Goal: Task Accomplishment & Management: Complete application form

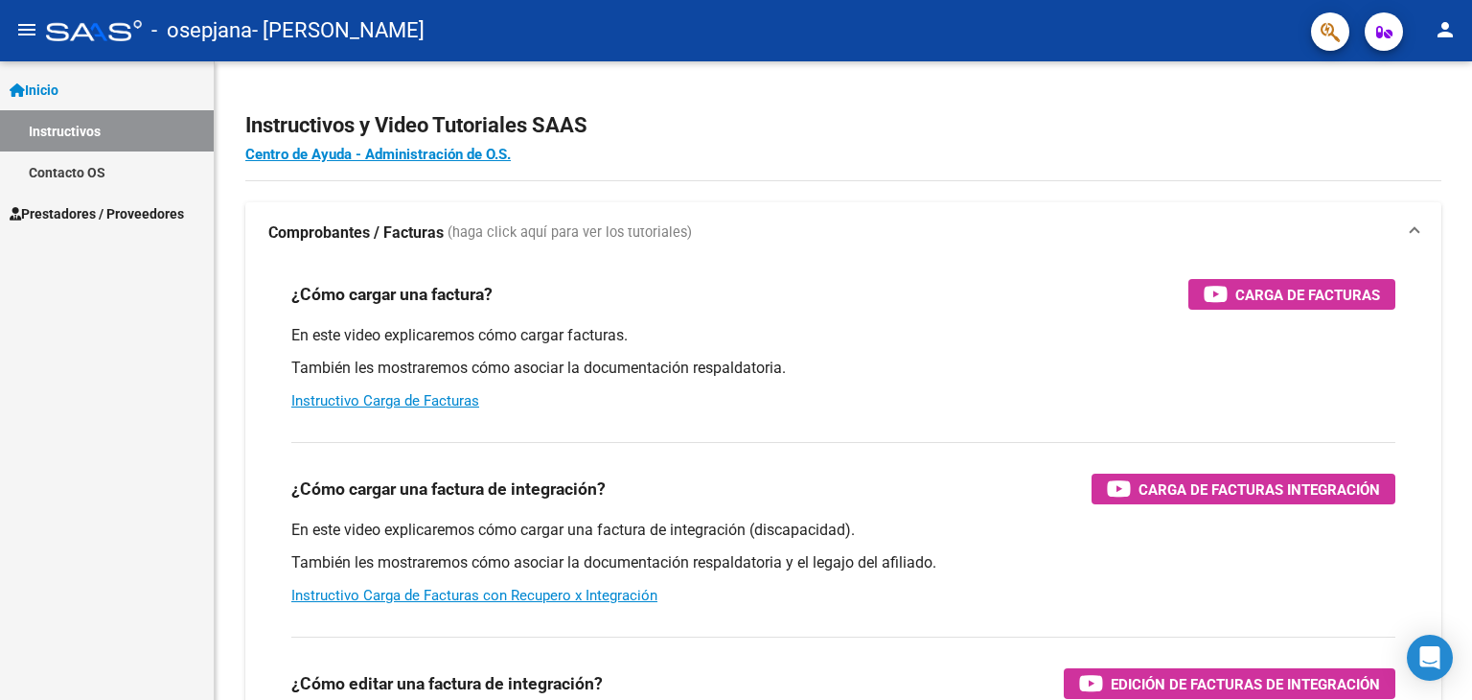
click at [125, 212] on span "Prestadores / Proveedores" at bounding box center [97, 213] width 174 height 21
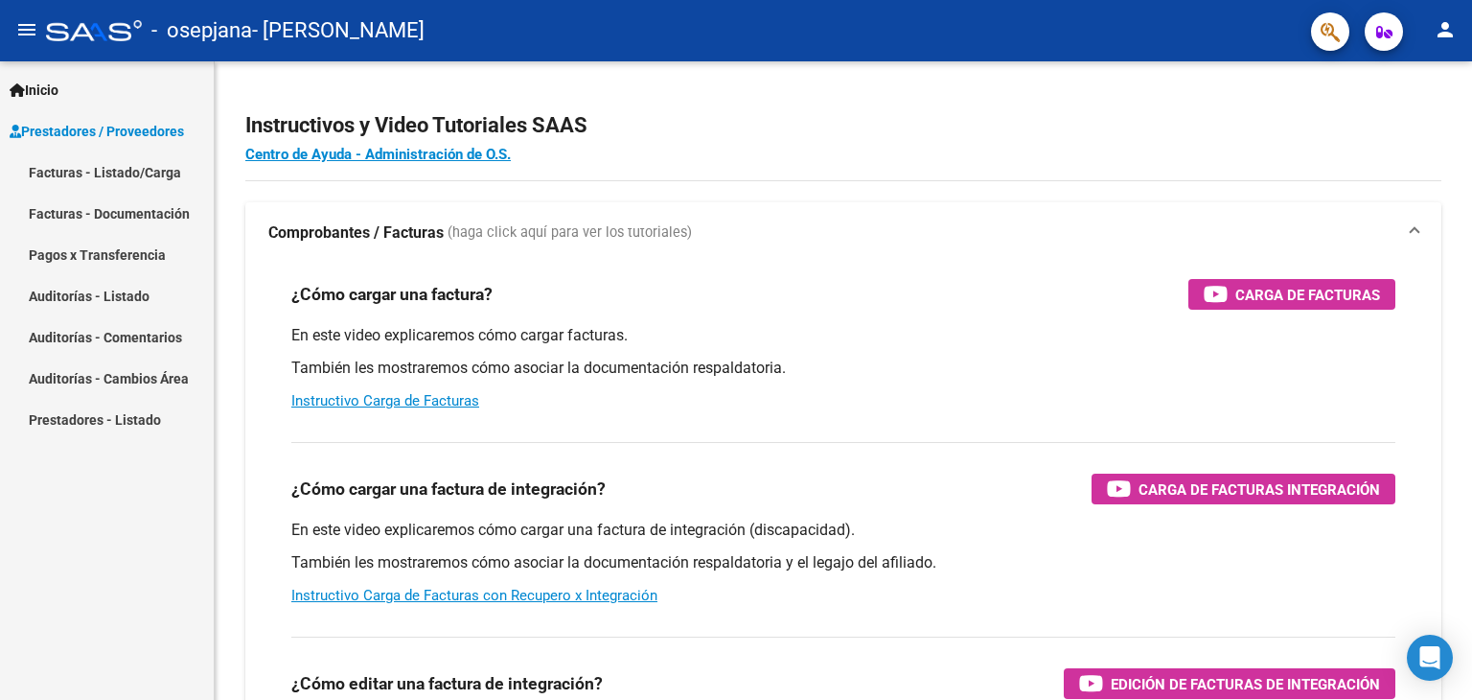
click at [137, 170] on link "Facturas - Listado/Carga" at bounding box center [107, 171] width 214 height 41
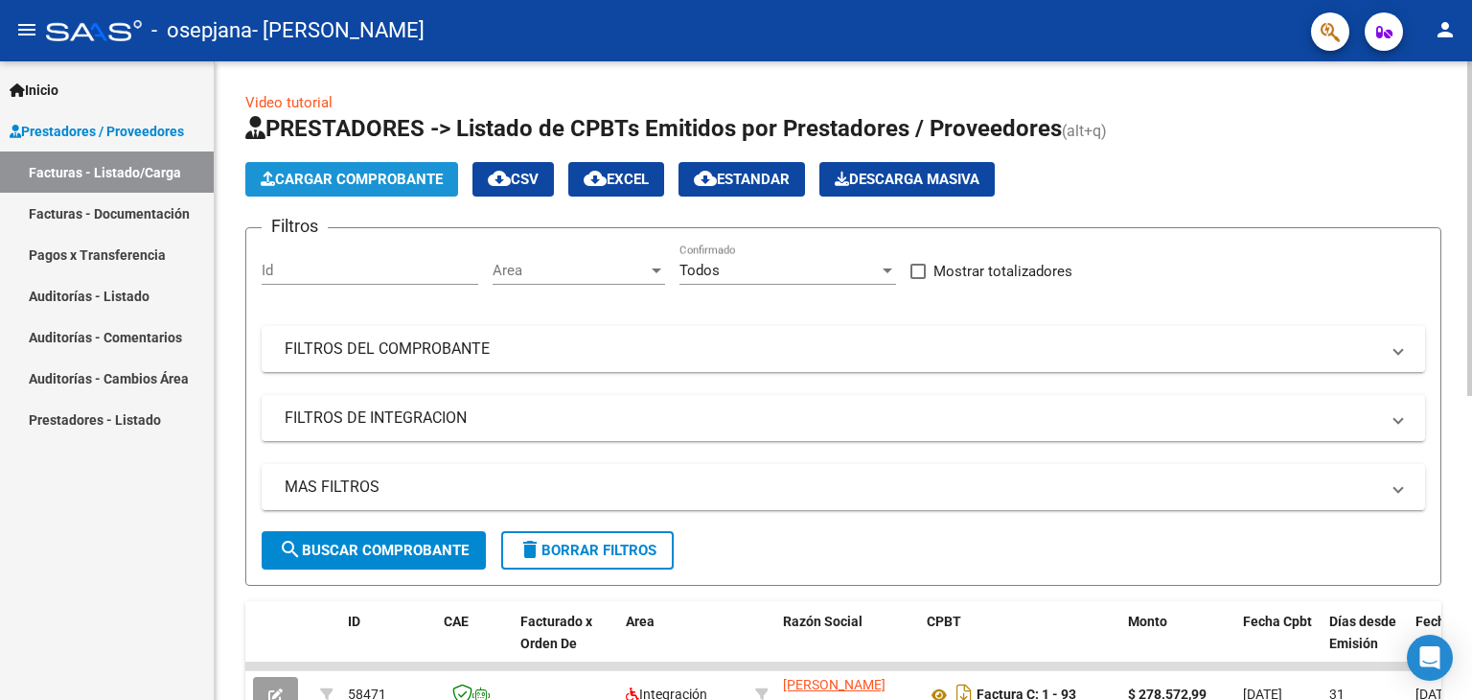
click at [349, 179] on span "Cargar Comprobante" at bounding box center [352, 179] width 182 height 17
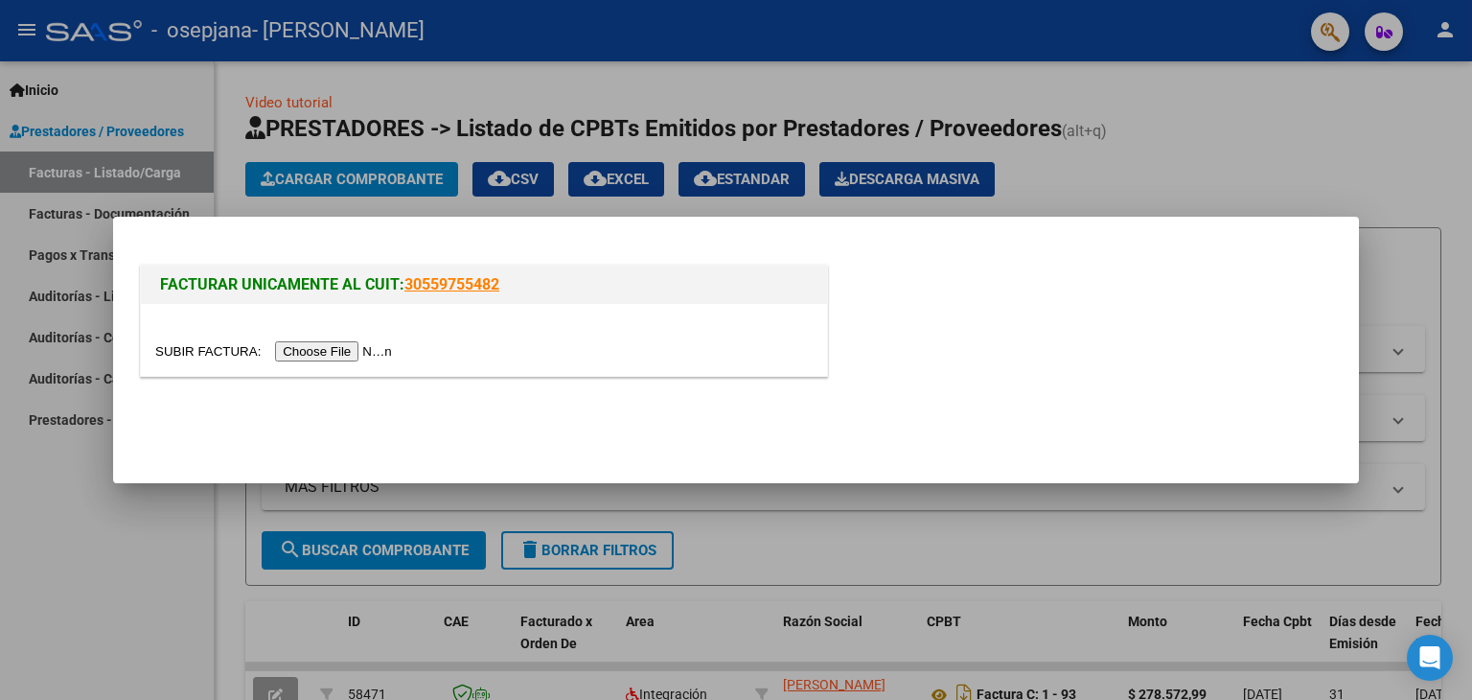
click at [326, 351] on input "file" at bounding box center [276, 351] width 242 height 20
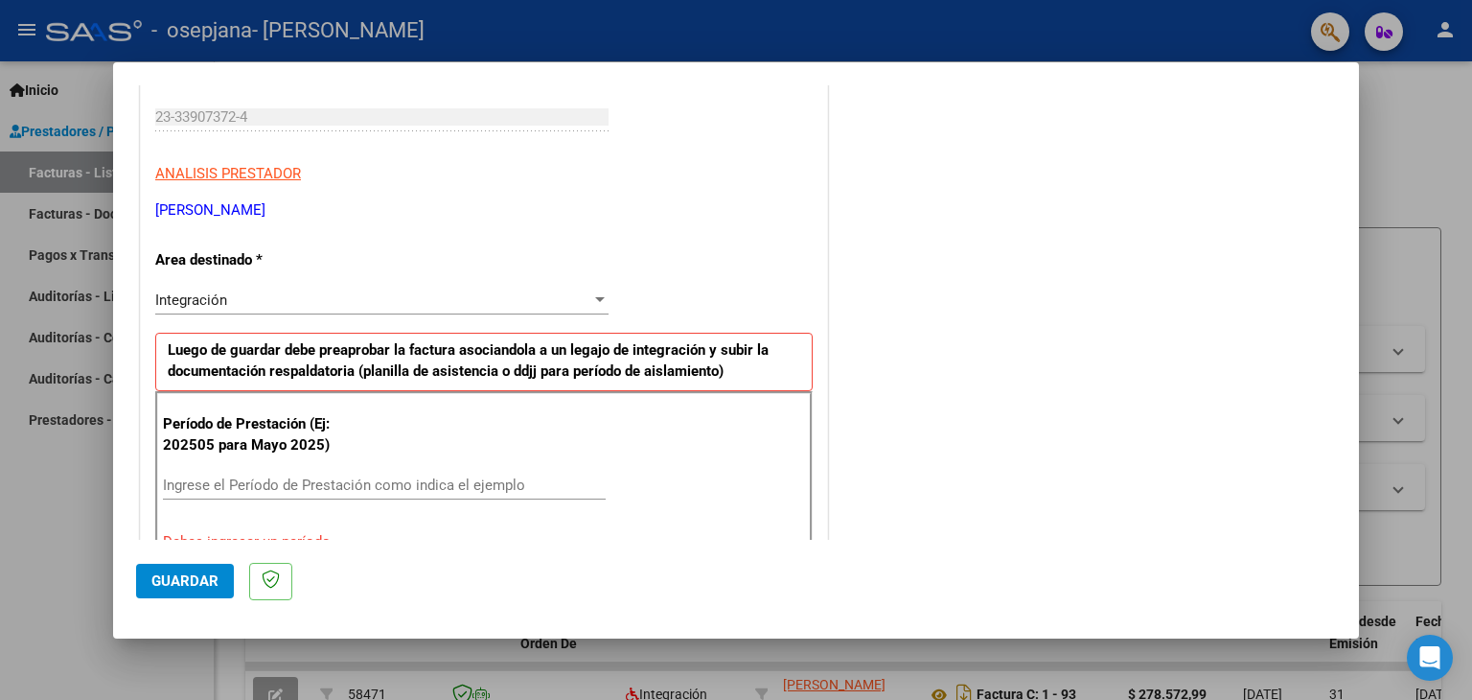
scroll to position [383, 0]
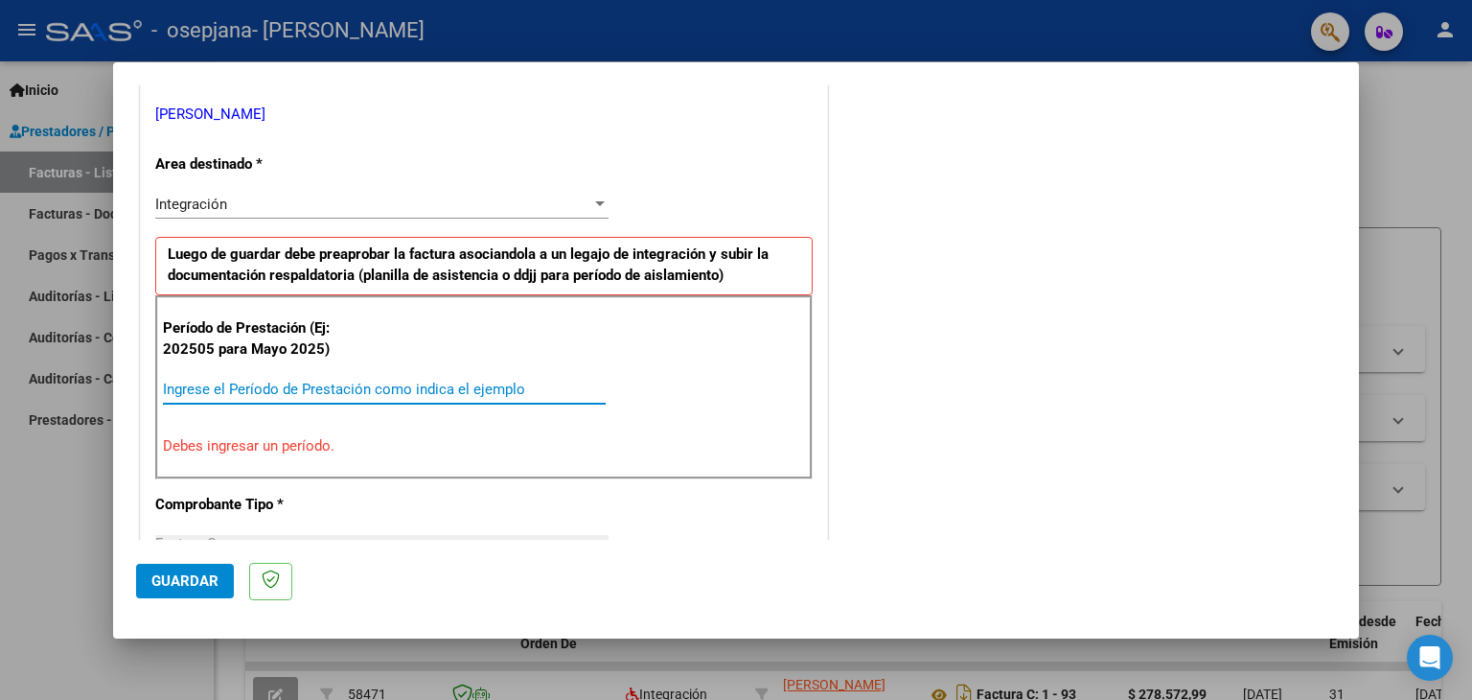
click at [178, 389] on input "Ingrese el Período de Prestación como indica el ejemplo" at bounding box center [384, 388] width 443 height 17
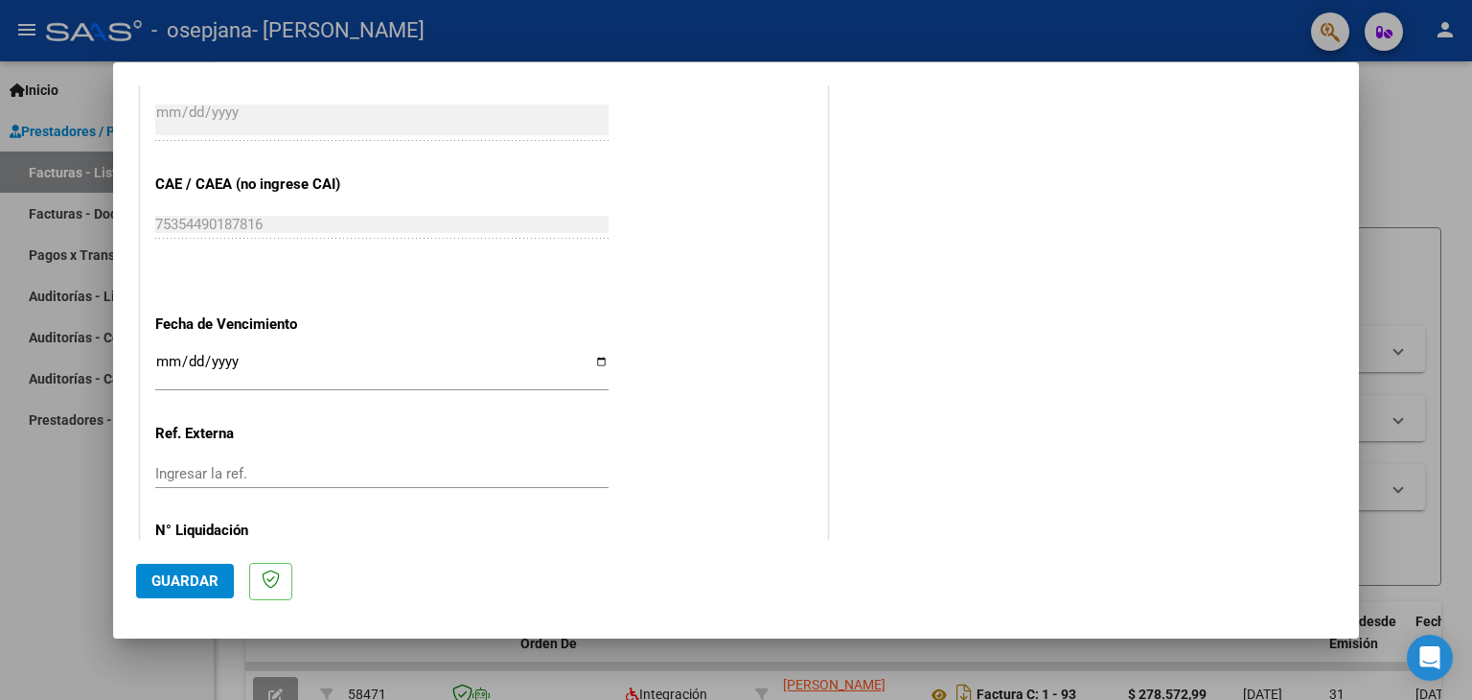
scroll to position [1230, 0]
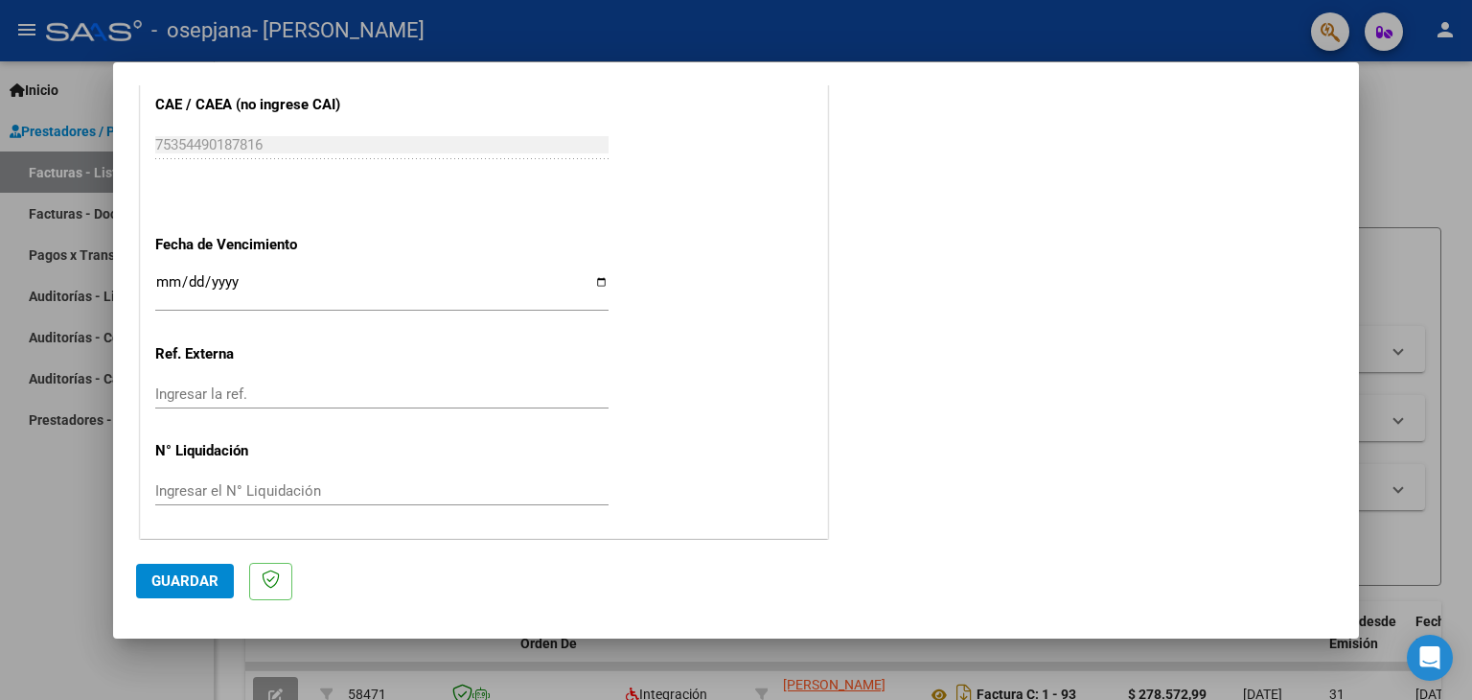
type input "202508"
click at [205, 583] on span "Guardar" at bounding box center [184, 580] width 67 height 17
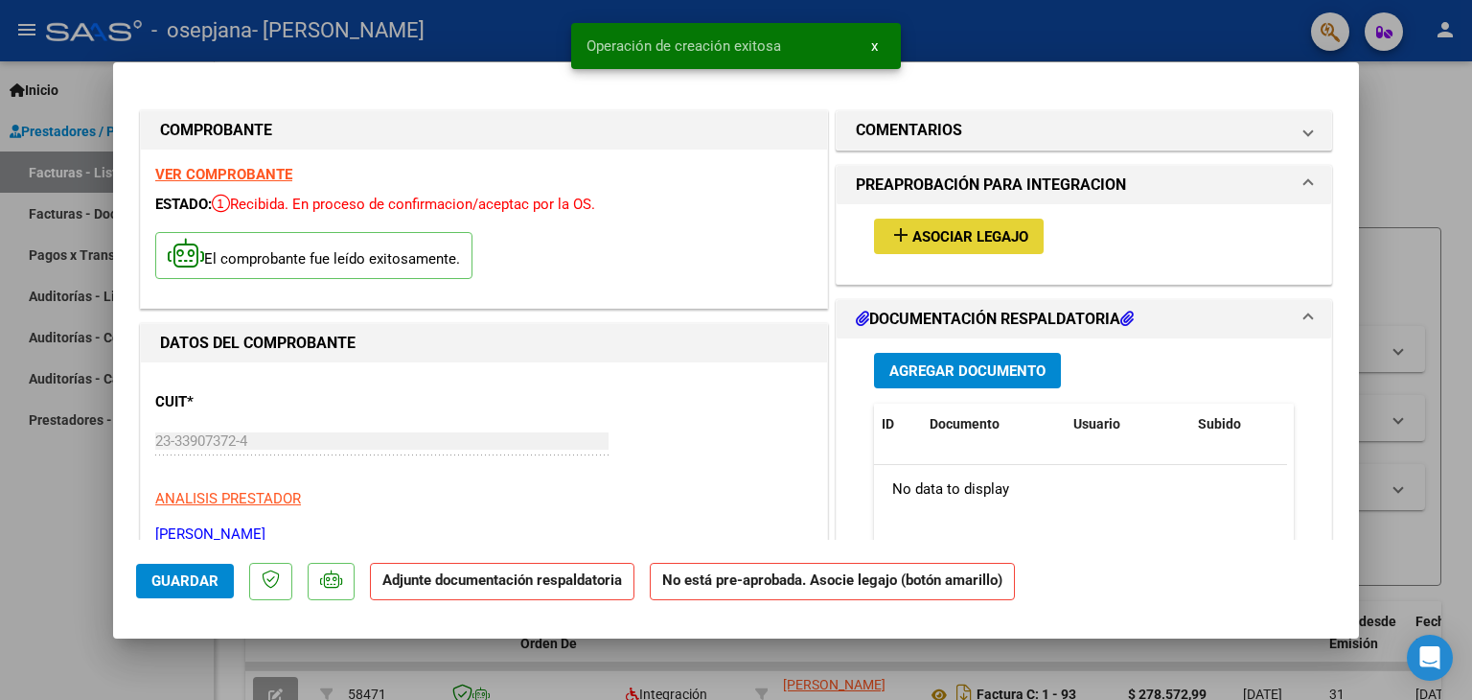
click at [956, 236] on span "Asociar Legajo" at bounding box center [970, 236] width 116 height 17
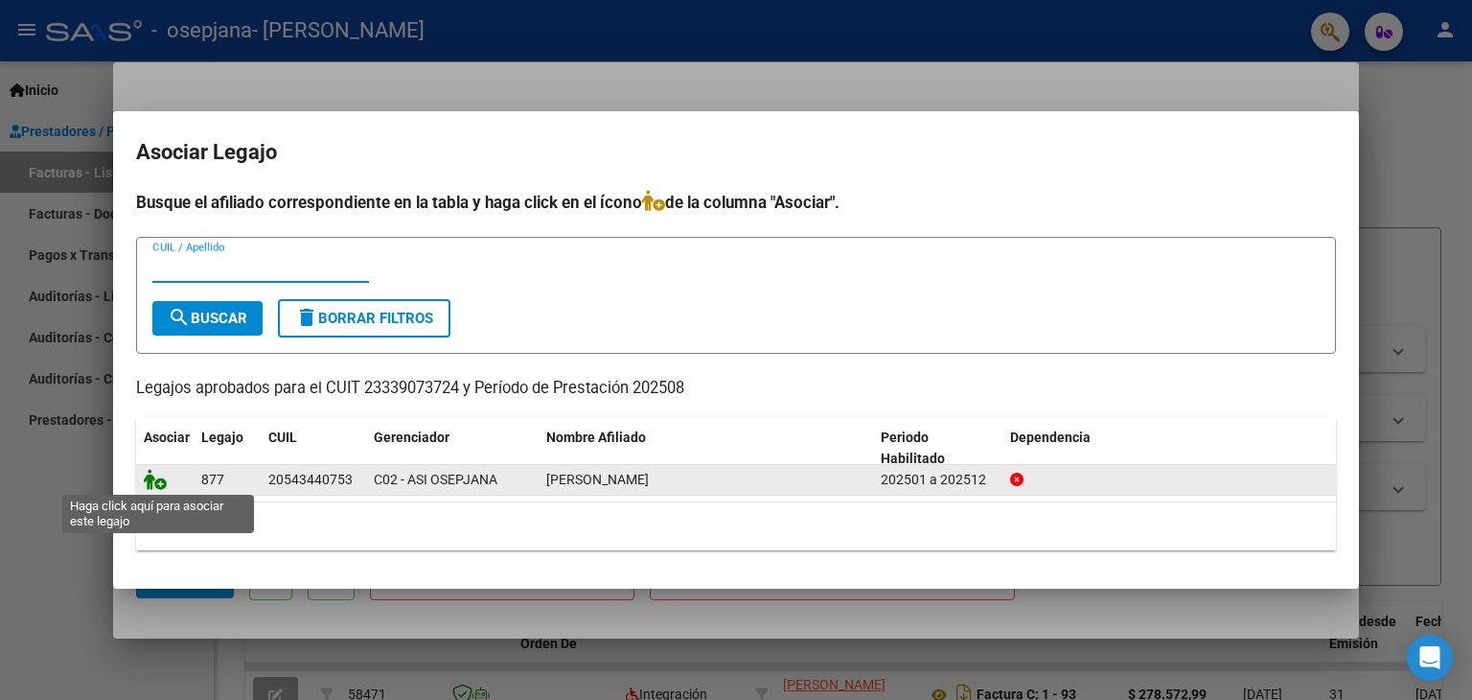
click at [165, 484] on icon at bounding box center [155, 479] width 23 height 21
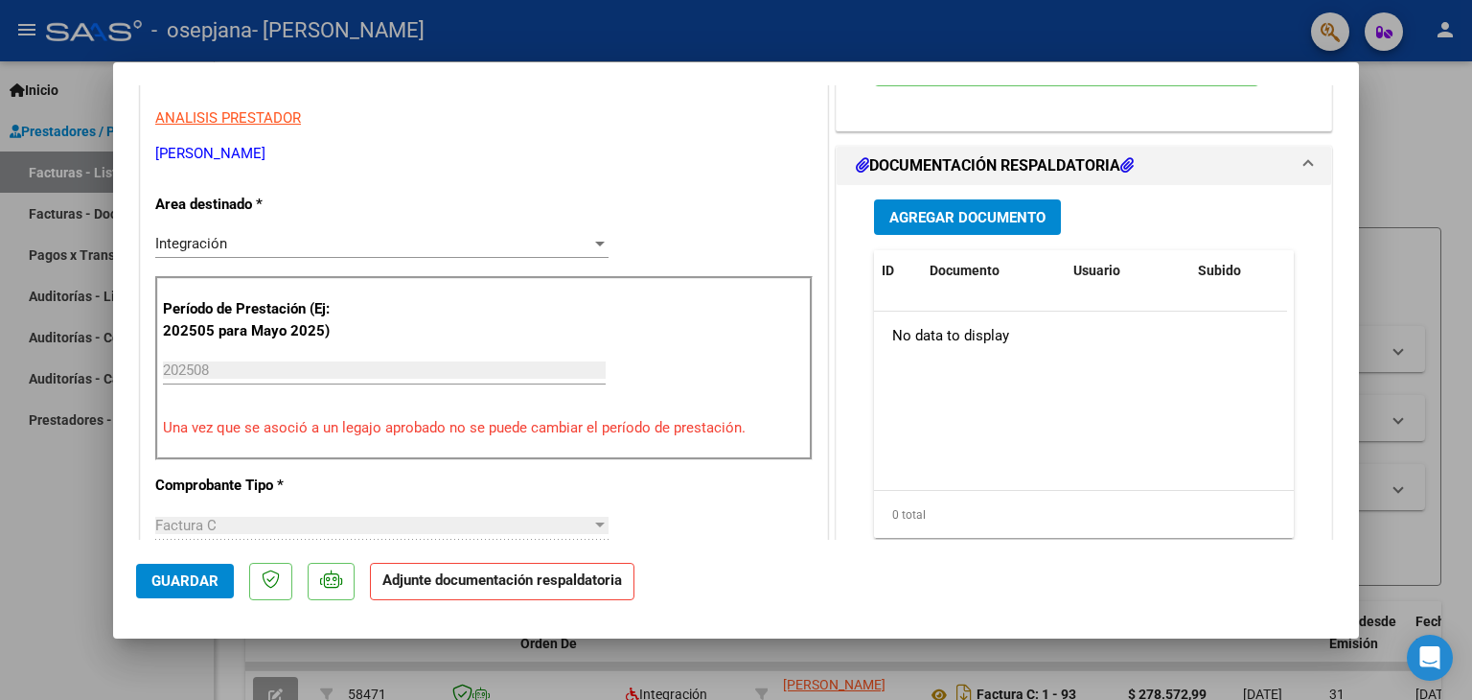
scroll to position [383, 0]
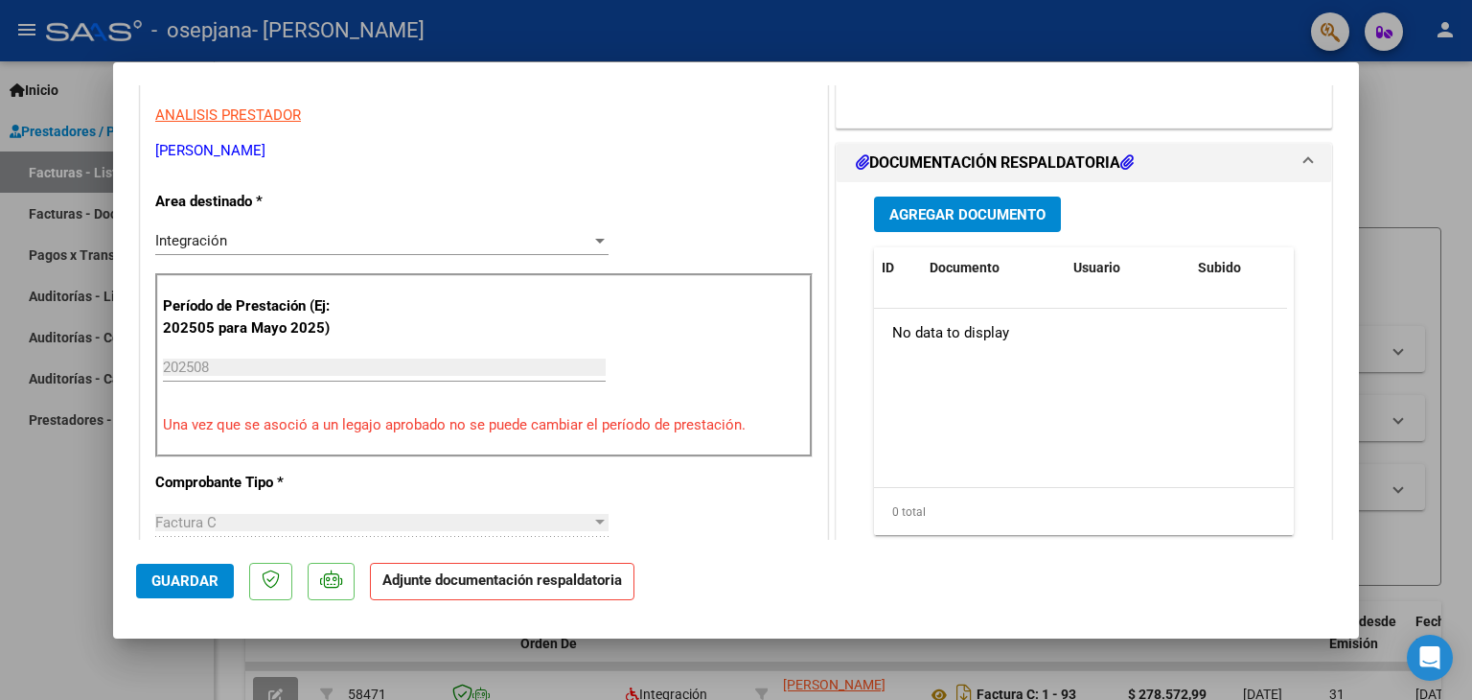
click at [947, 215] on span "Agregar Documento" at bounding box center [967, 214] width 156 height 17
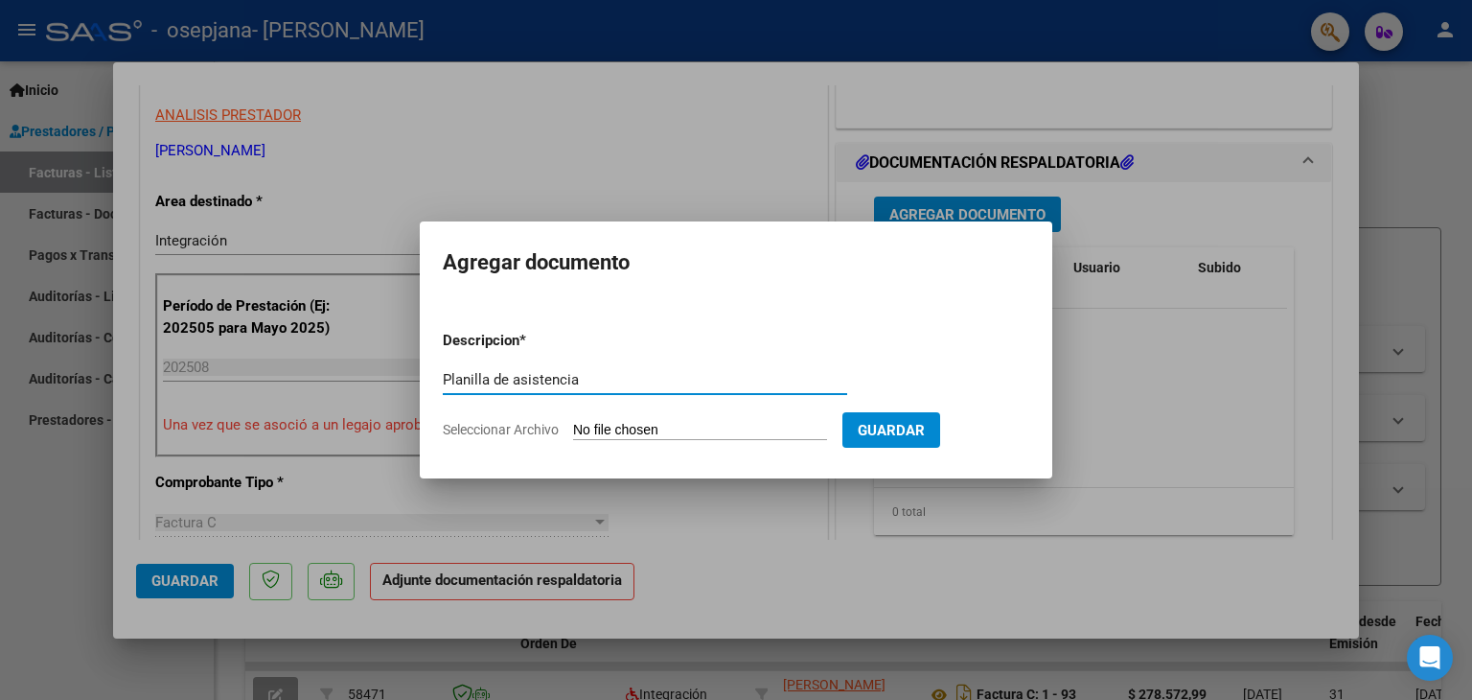
type input "Planilla de asistencia"
click at [602, 427] on input "Seleccionar Archivo" at bounding box center [700, 431] width 254 height 18
type input "C:\fakepath\Planilla de asistencia .pdf"
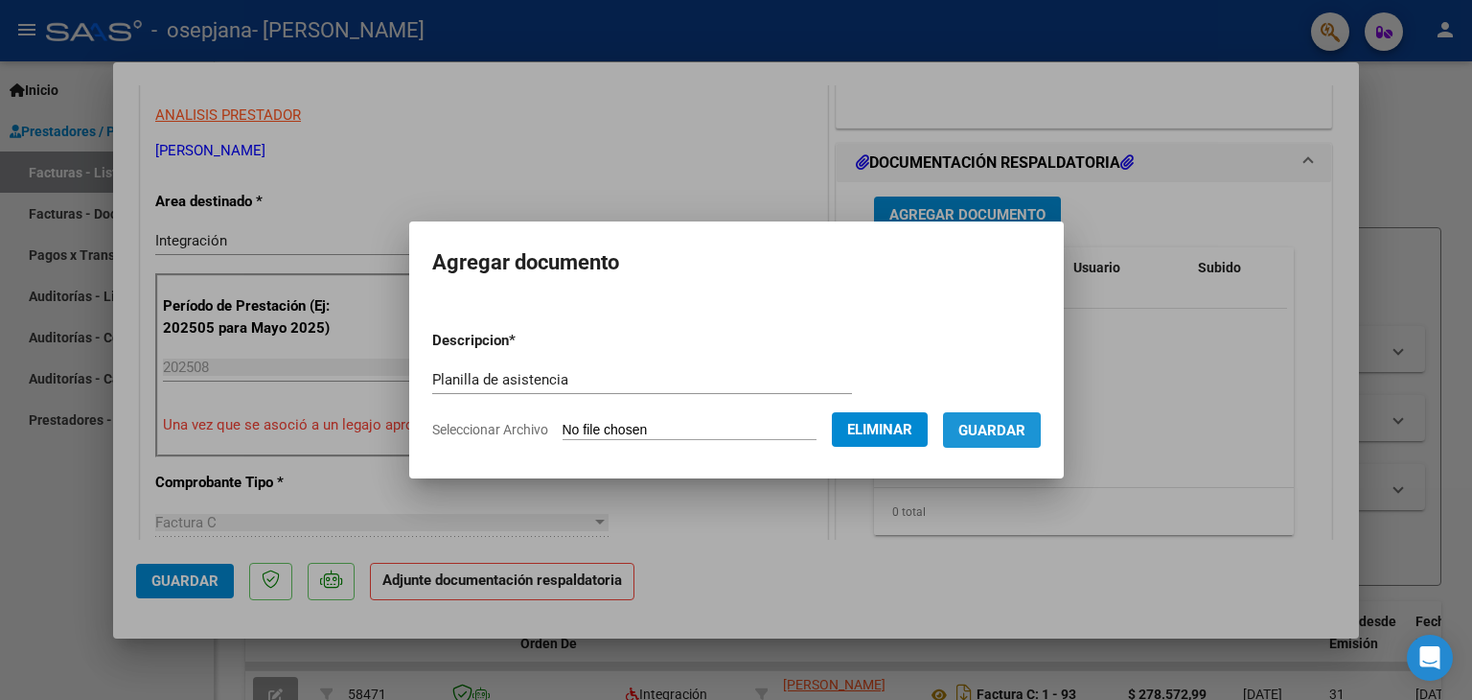
click at [1001, 426] on span "Guardar" at bounding box center [991, 430] width 67 height 17
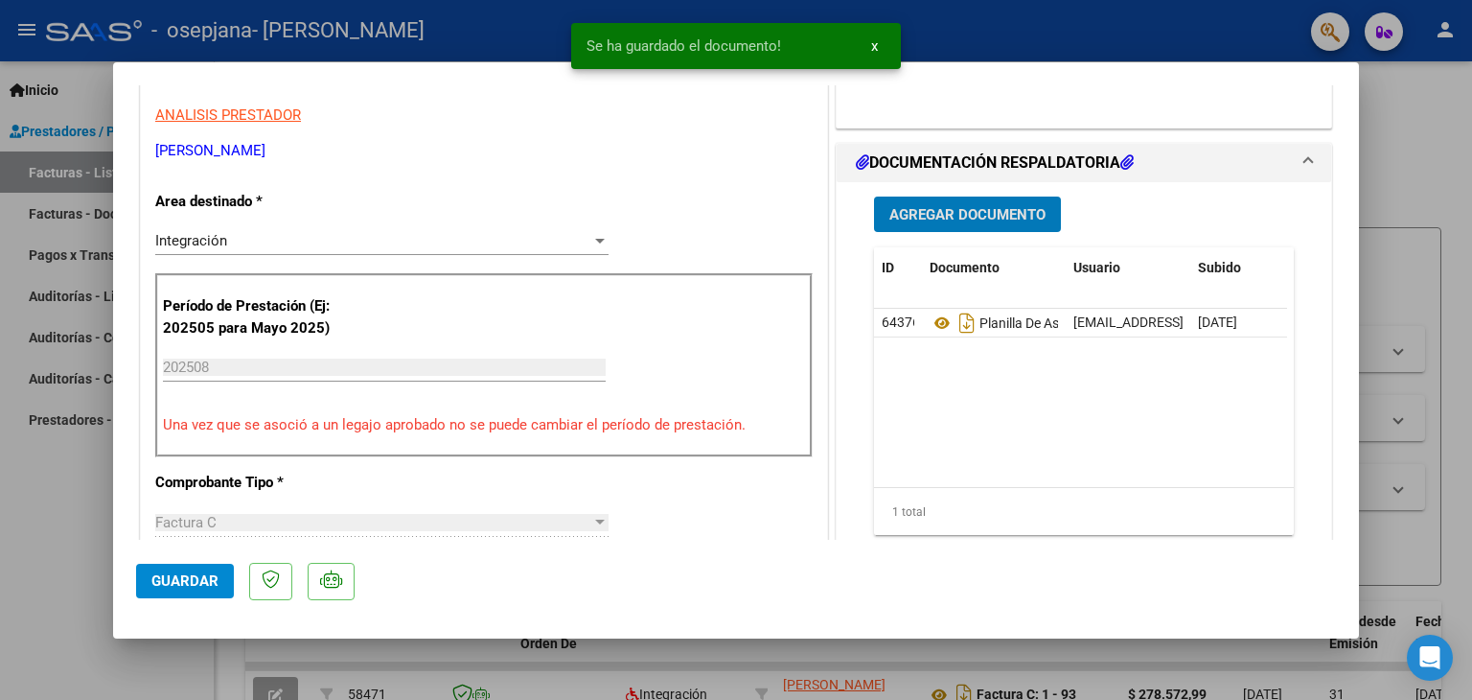
click at [959, 208] on span "Agregar Documento" at bounding box center [967, 214] width 156 height 17
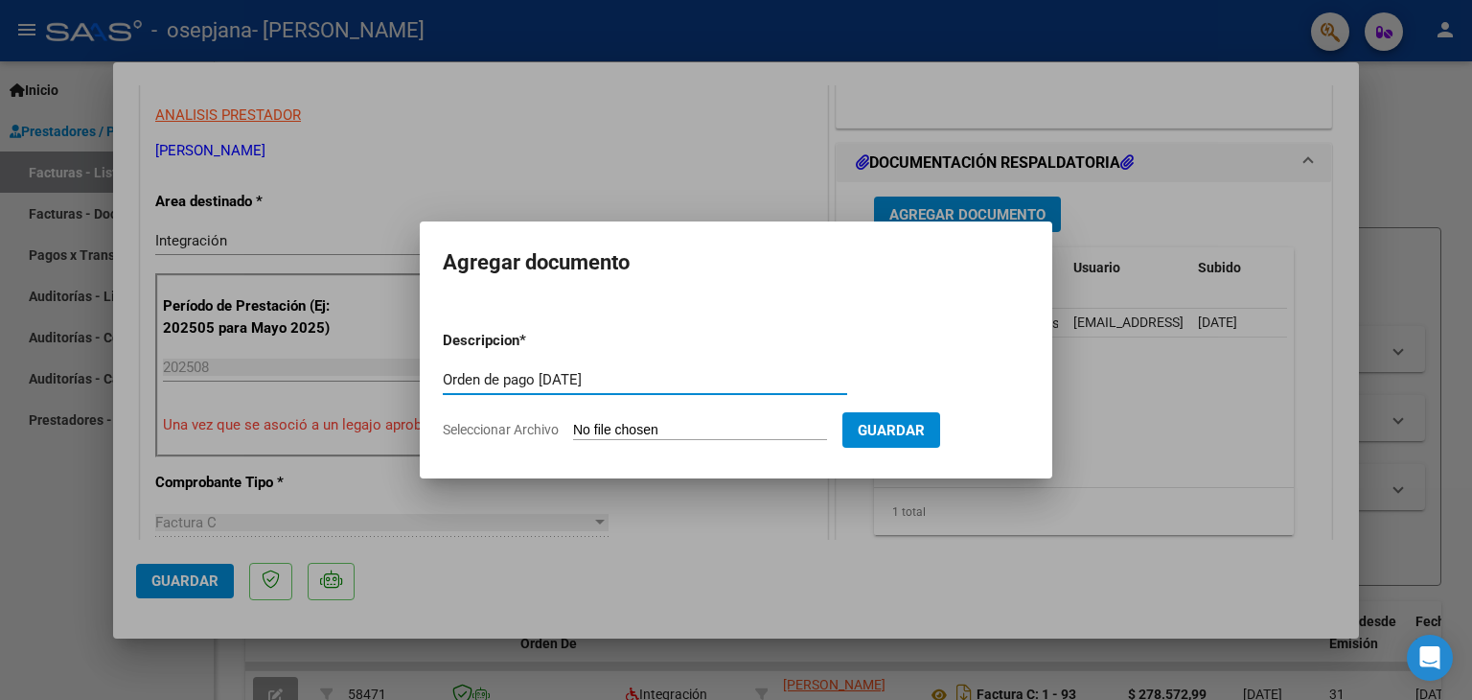
type input "Orden de pago [DATE]"
click at [617, 430] on input "Seleccionar Archivo" at bounding box center [700, 431] width 254 height 18
type input "C:\fakepath\Orden de pago [DATE] .pdf"
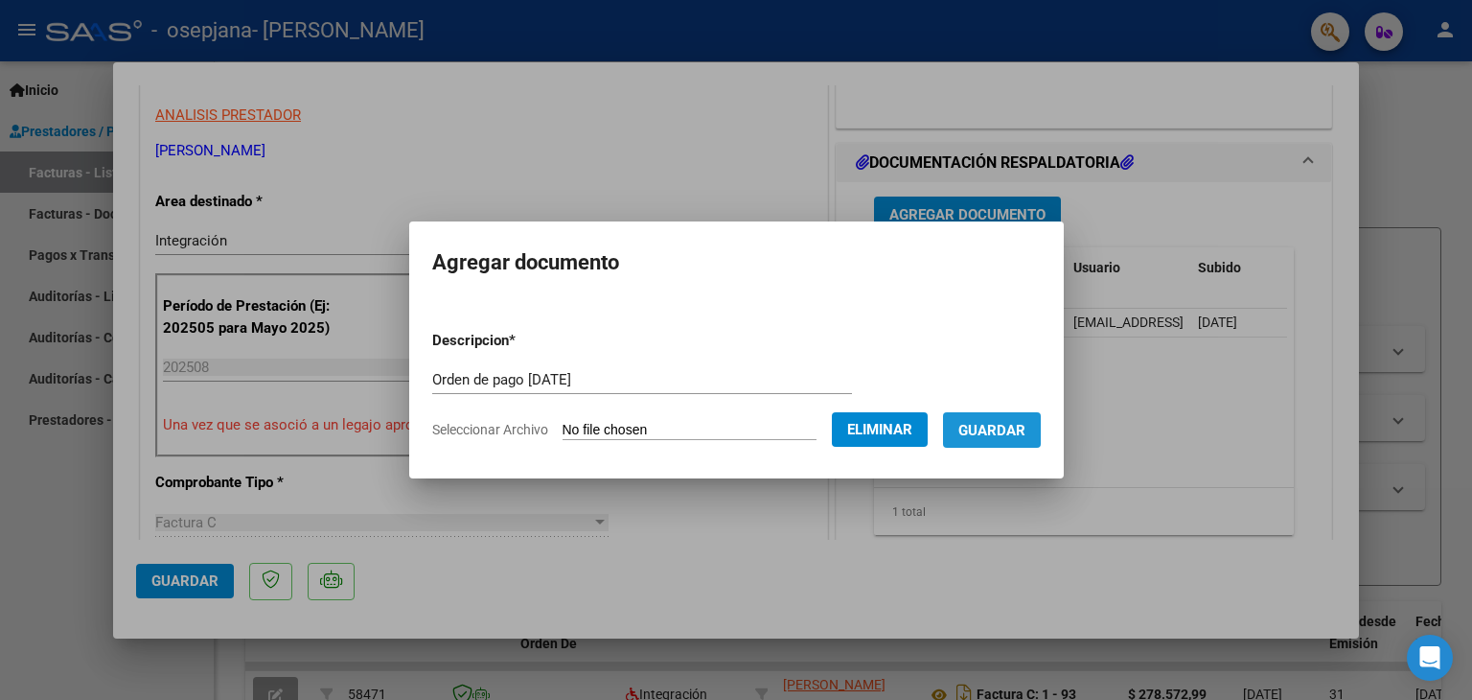
click at [1016, 434] on span "Guardar" at bounding box center [991, 430] width 67 height 17
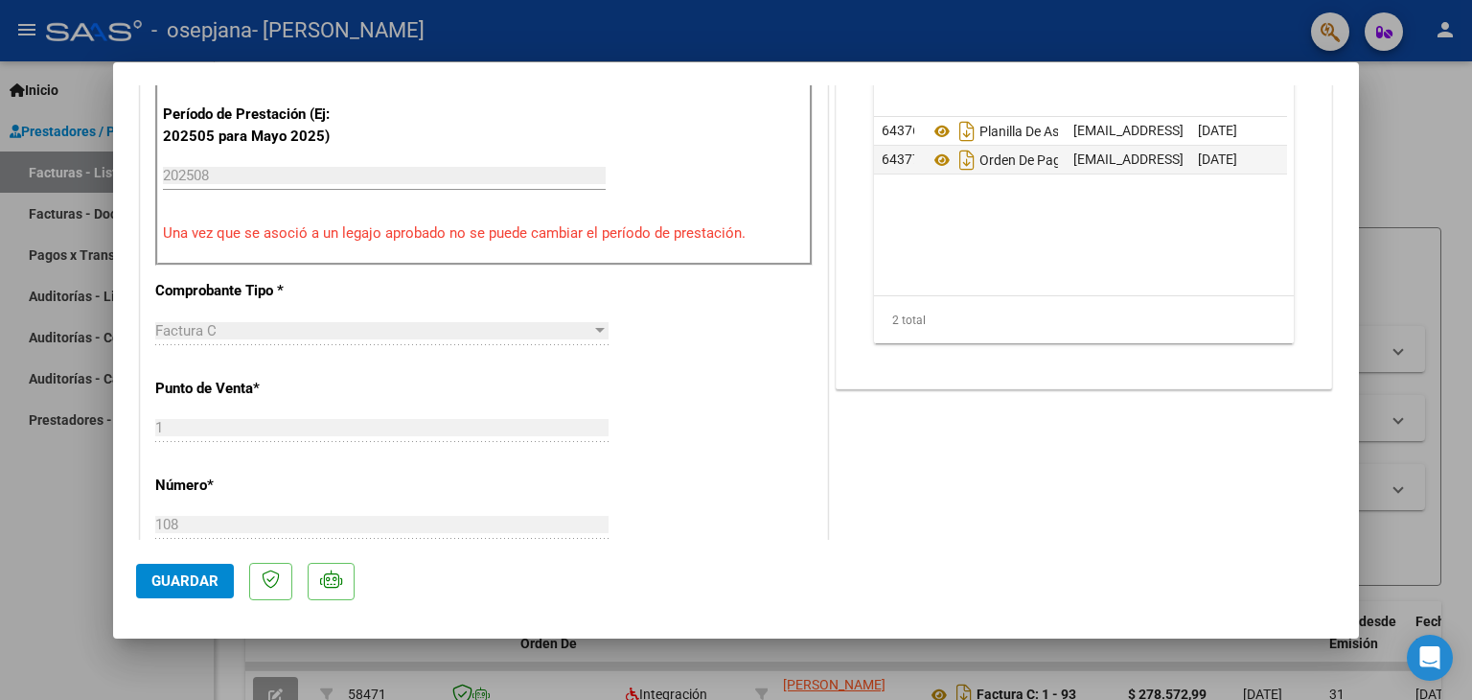
scroll to position [1054, 0]
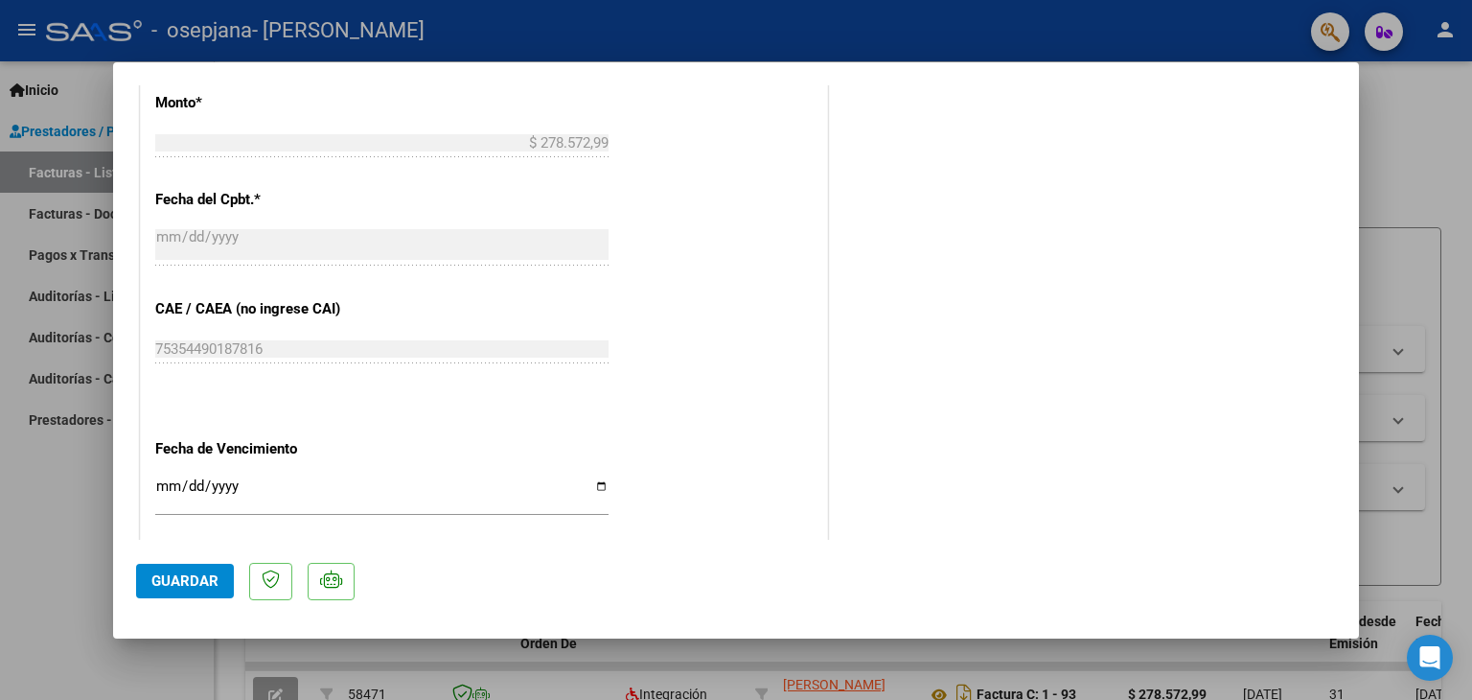
click at [206, 574] on span "Guardar" at bounding box center [184, 580] width 67 height 17
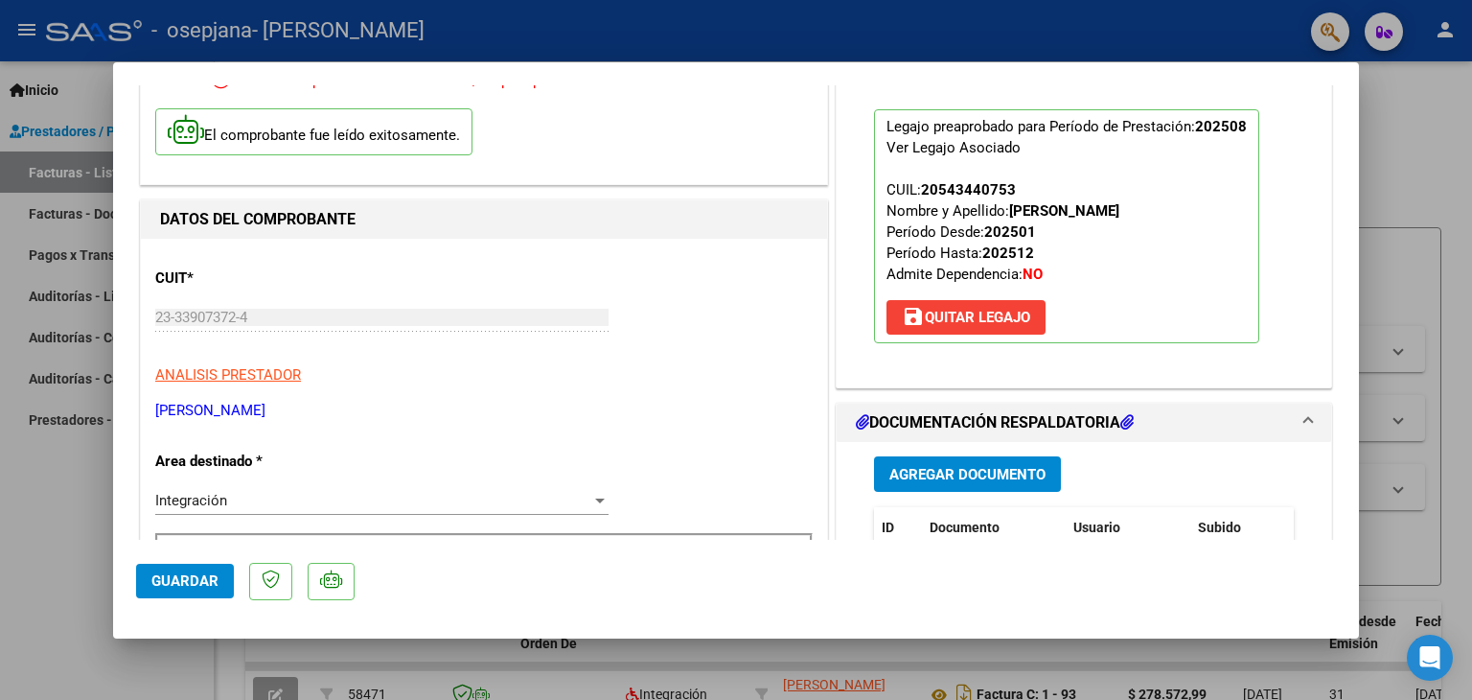
scroll to position [0, 0]
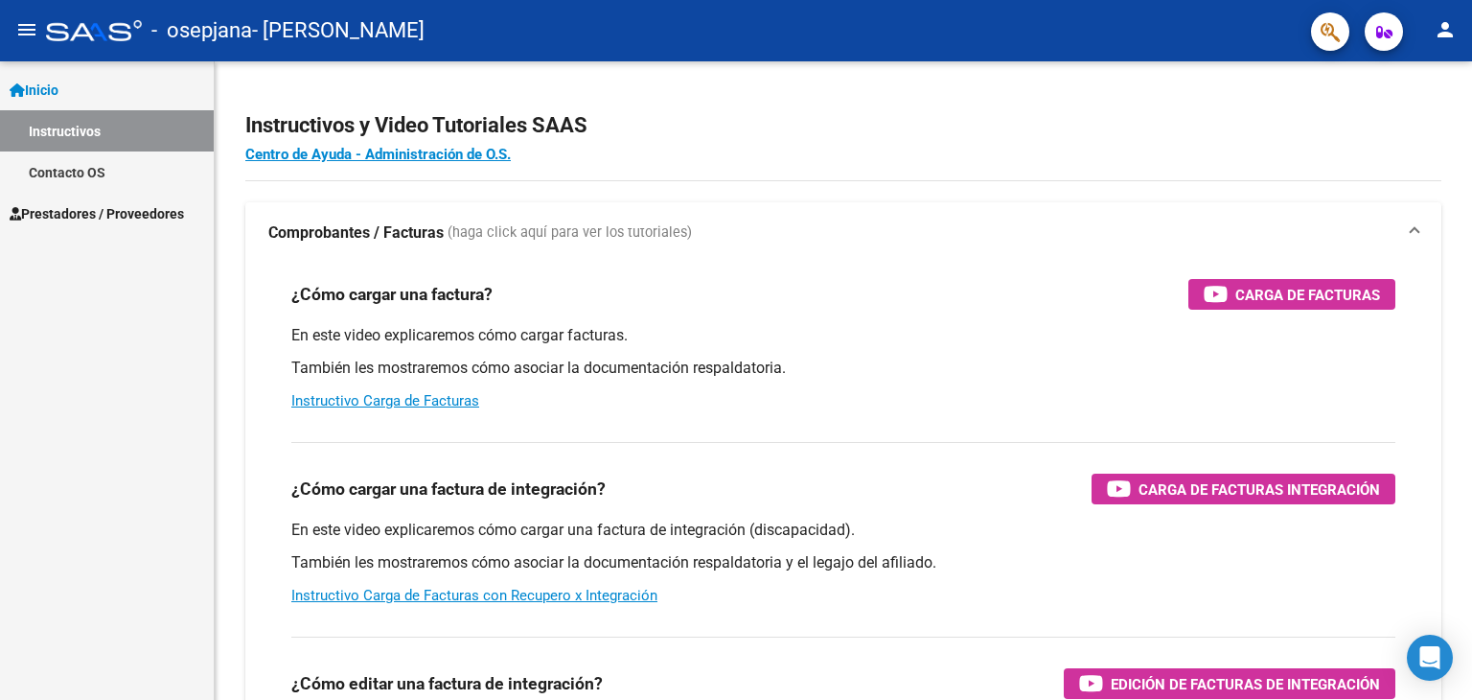
click at [146, 212] on span "Prestadores / Proveedores" at bounding box center [97, 213] width 174 height 21
click at [130, 216] on span "Prestadores / Proveedores" at bounding box center [97, 213] width 174 height 21
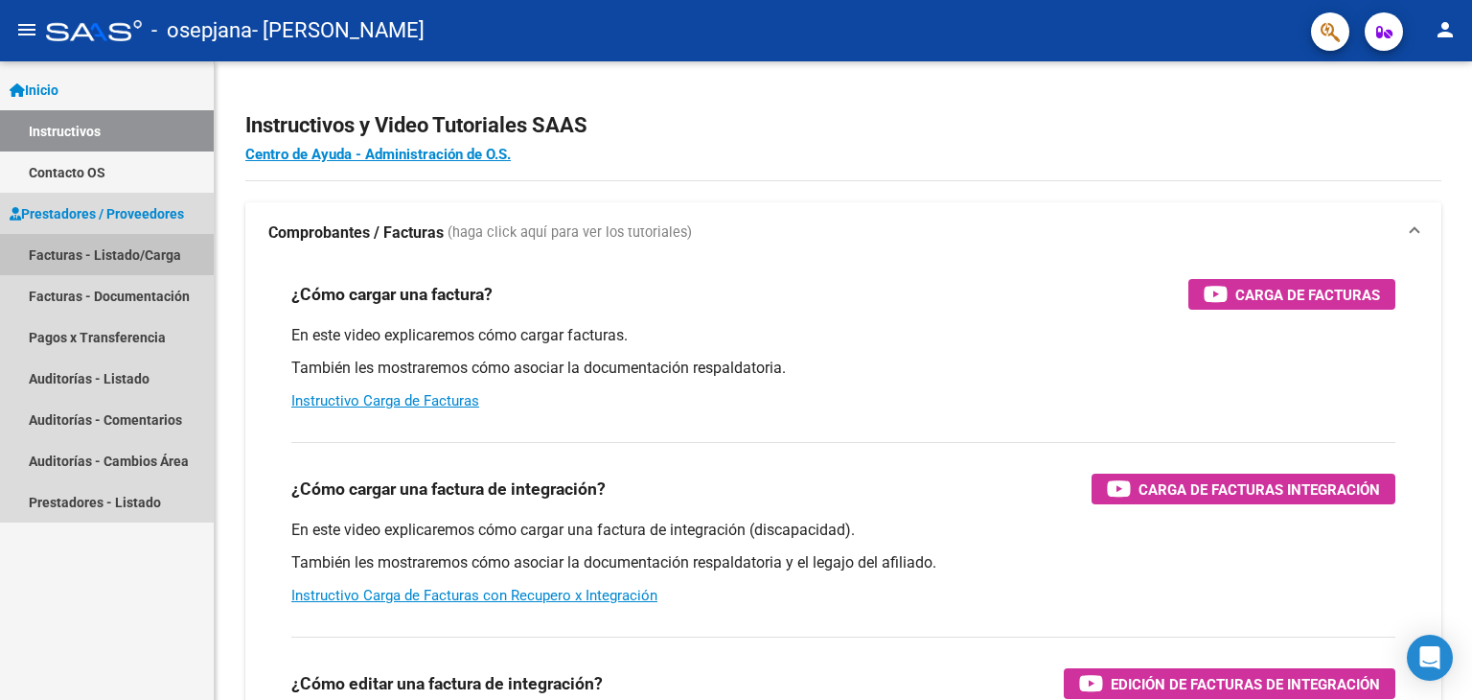
click at [142, 247] on link "Facturas - Listado/Carga" at bounding box center [107, 254] width 214 height 41
